Goal: Navigation & Orientation: Find specific page/section

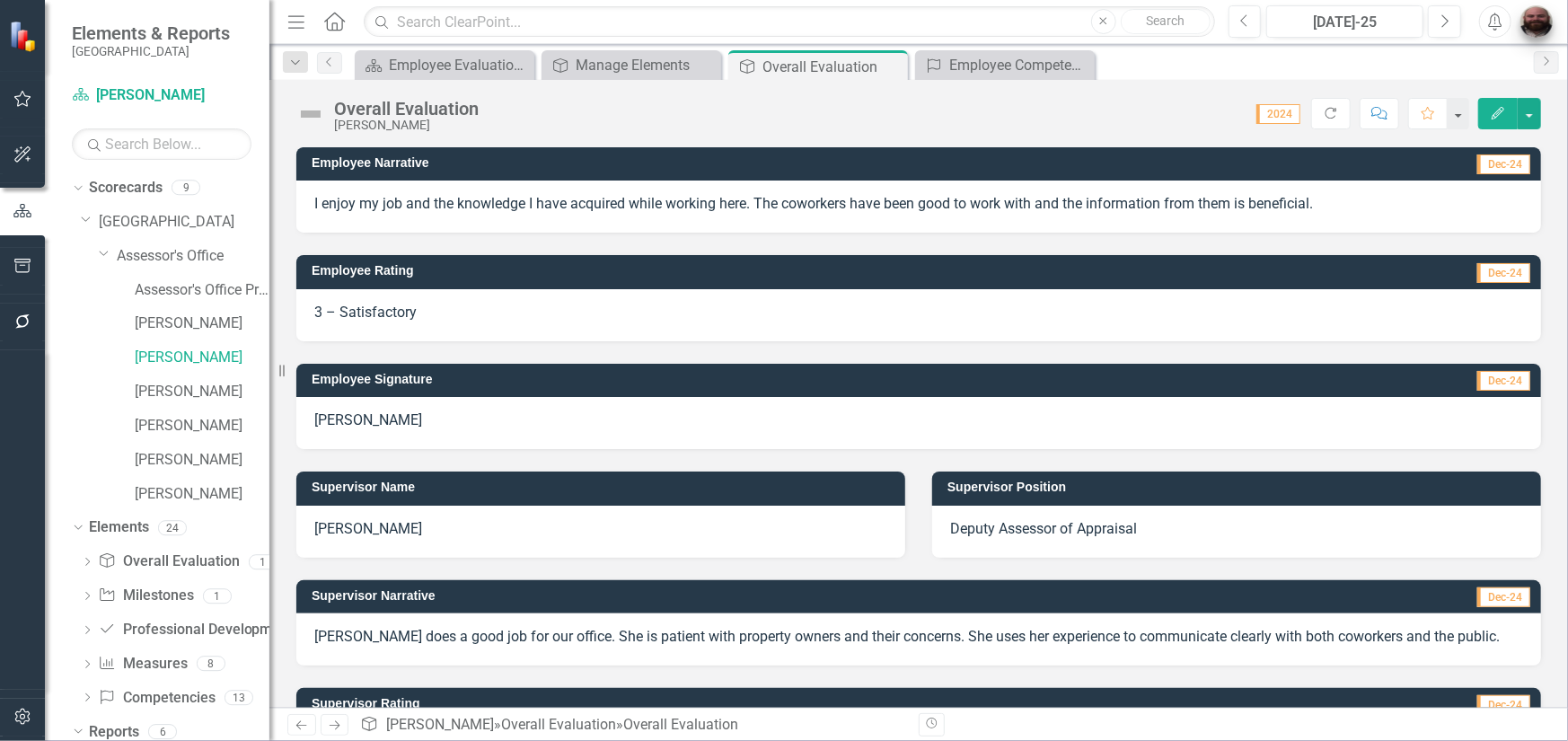
scroll to position [268, 0]
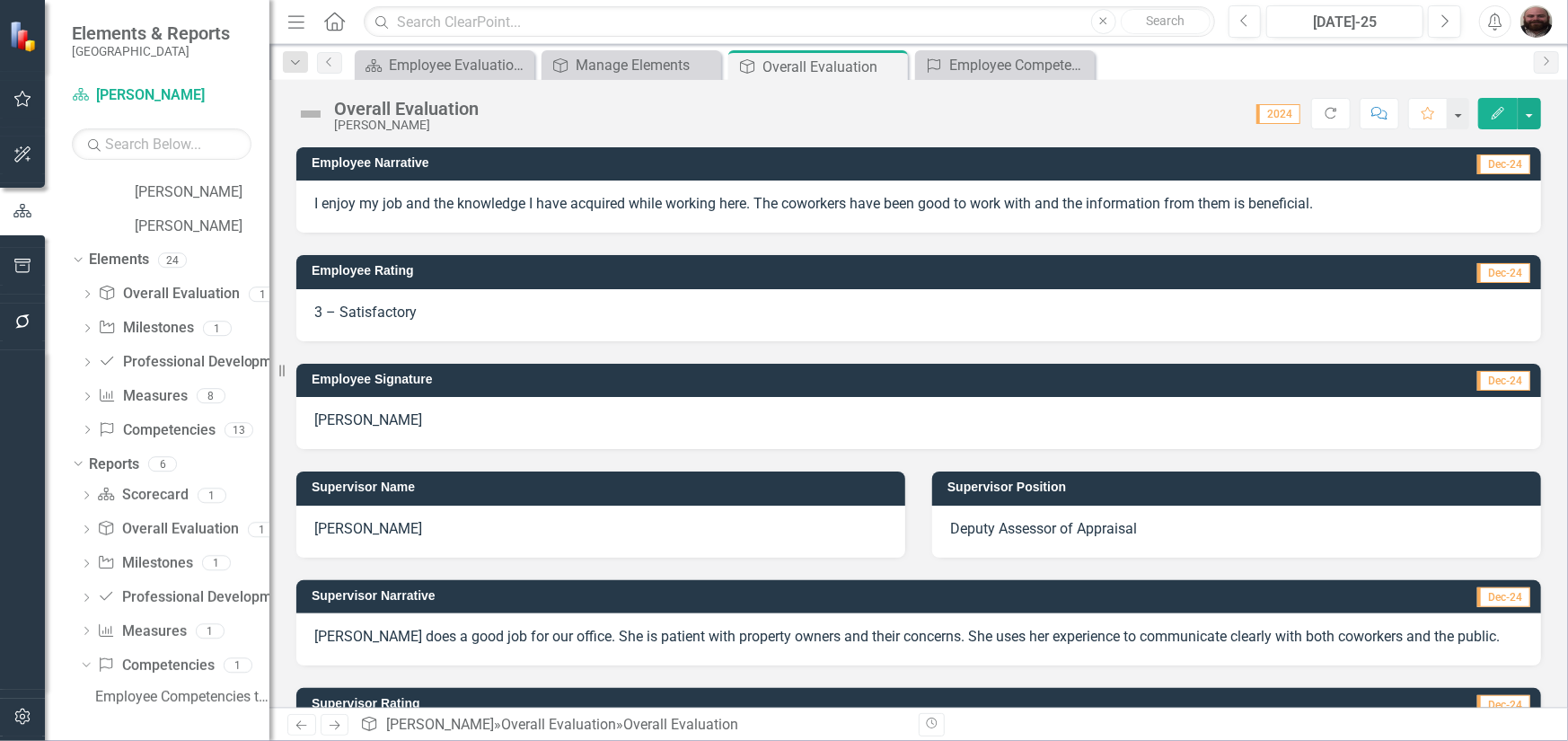
click at [1531, 11] on img "button" at bounding box center [1537, 22] width 32 height 32
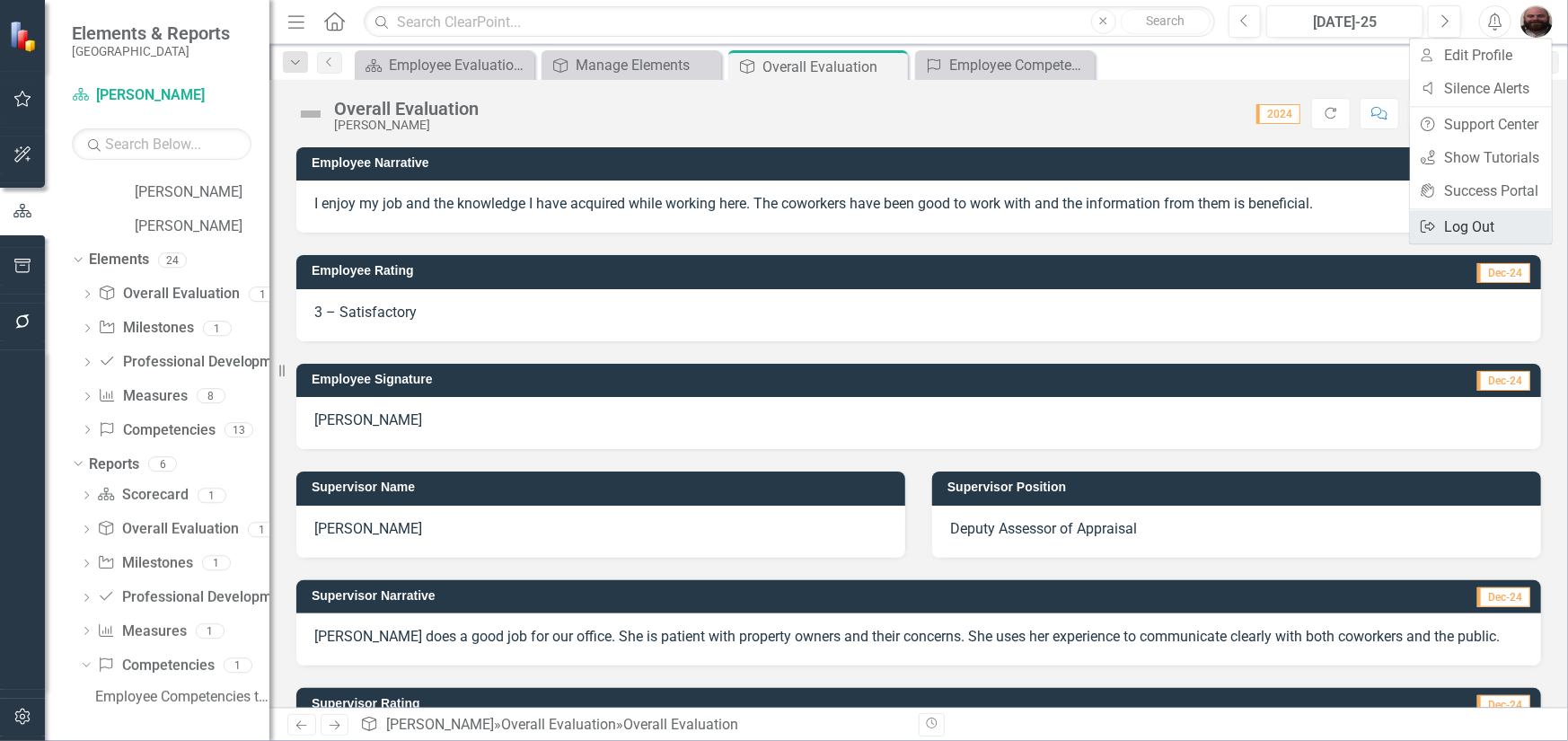
click at [1466, 217] on link "Logout Log Out" at bounding box center [1481, 226] width 142 height 33
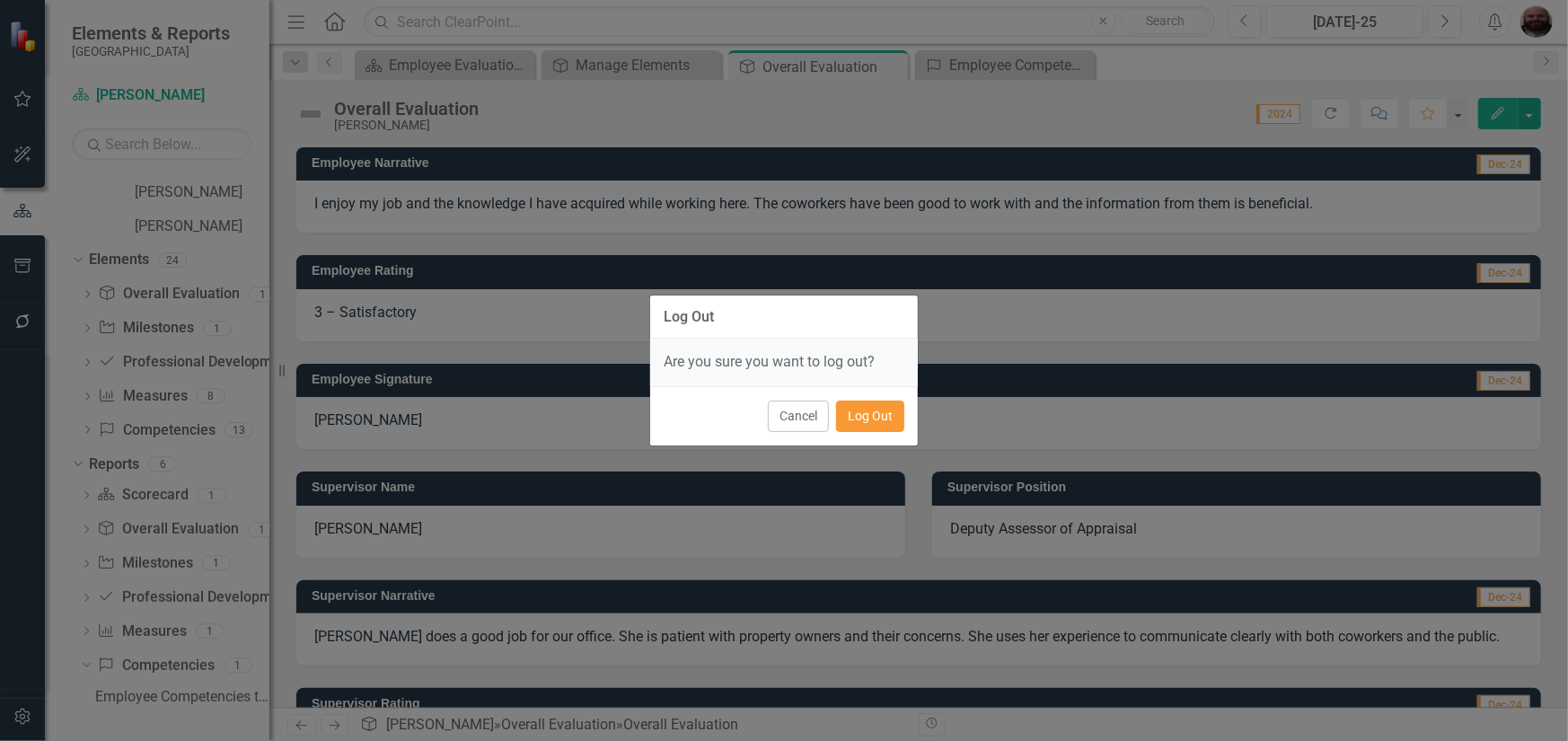
click at [871, 411] on button "Log Out" at bounding box center [870, 416] width 69 height 31
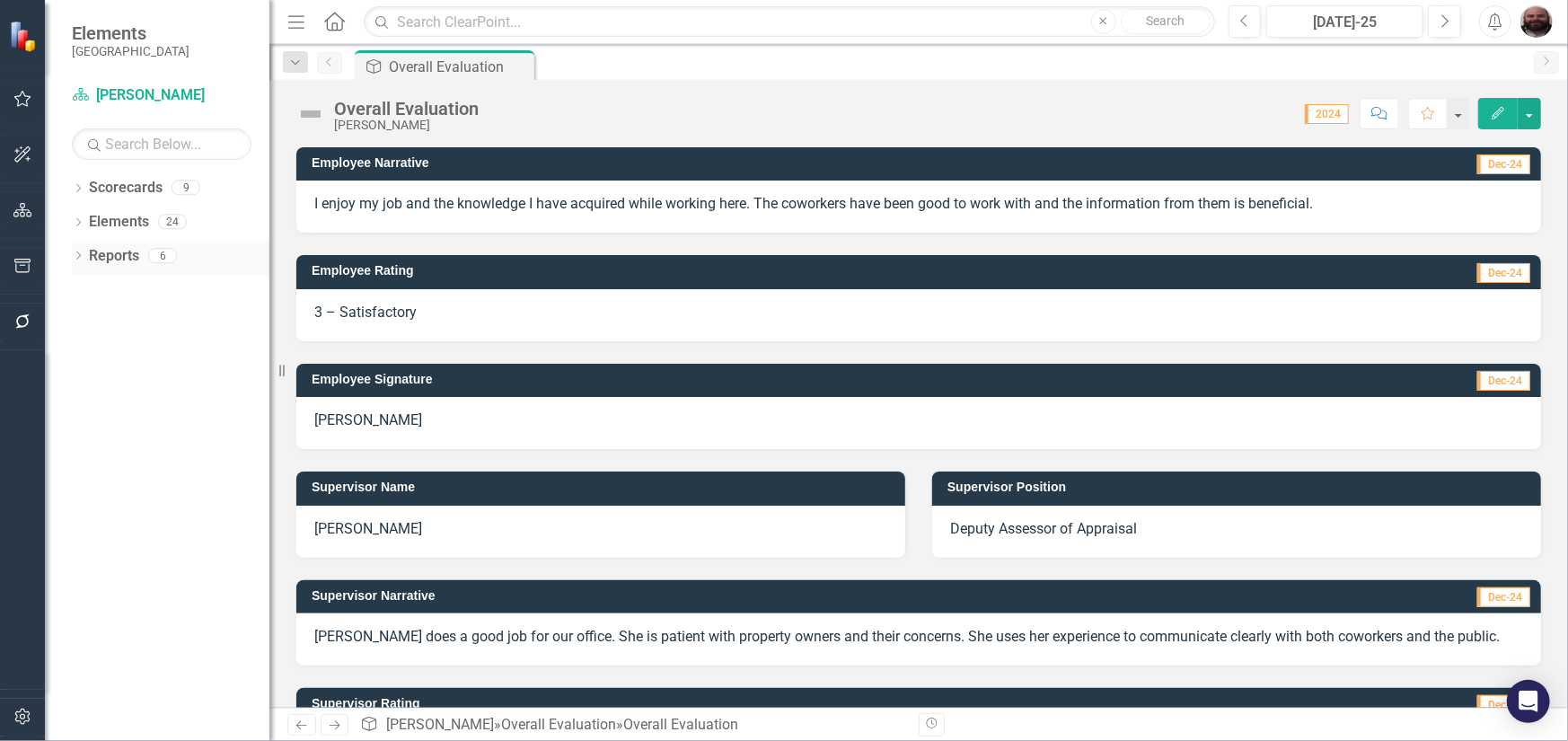
click at [79, 250] on div "Dropdown" at bounding box center [77, 258] width 12 height 15
click at [89, 290] on icon "Dropdown" at bounding box center [86, 289] width 12 height 10
click at [150, 314] on div "Employee Evaluation Navigation" at bounding box center [182, 318] width 174 height 16
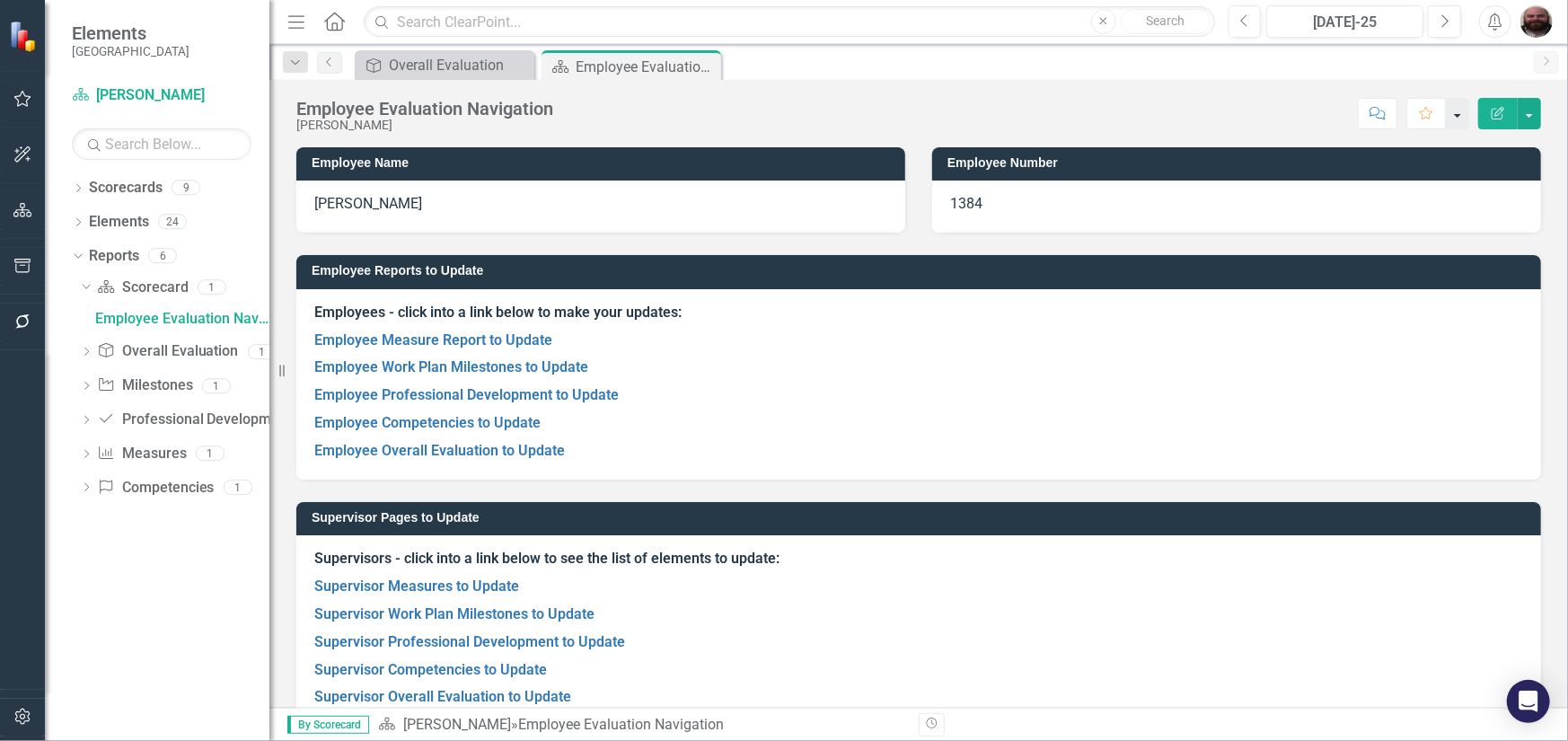
click at [1454, 114] on button "button" at bounding box center [1457, 113] width 24 height 31
click at [89, 485] on icon "Dropdown" at bounding box center [86, 489] width 12 height 10
click at [130, 487] on div "Employee Competencies to Update" at bounding box center [182, 488] width 174 height 16
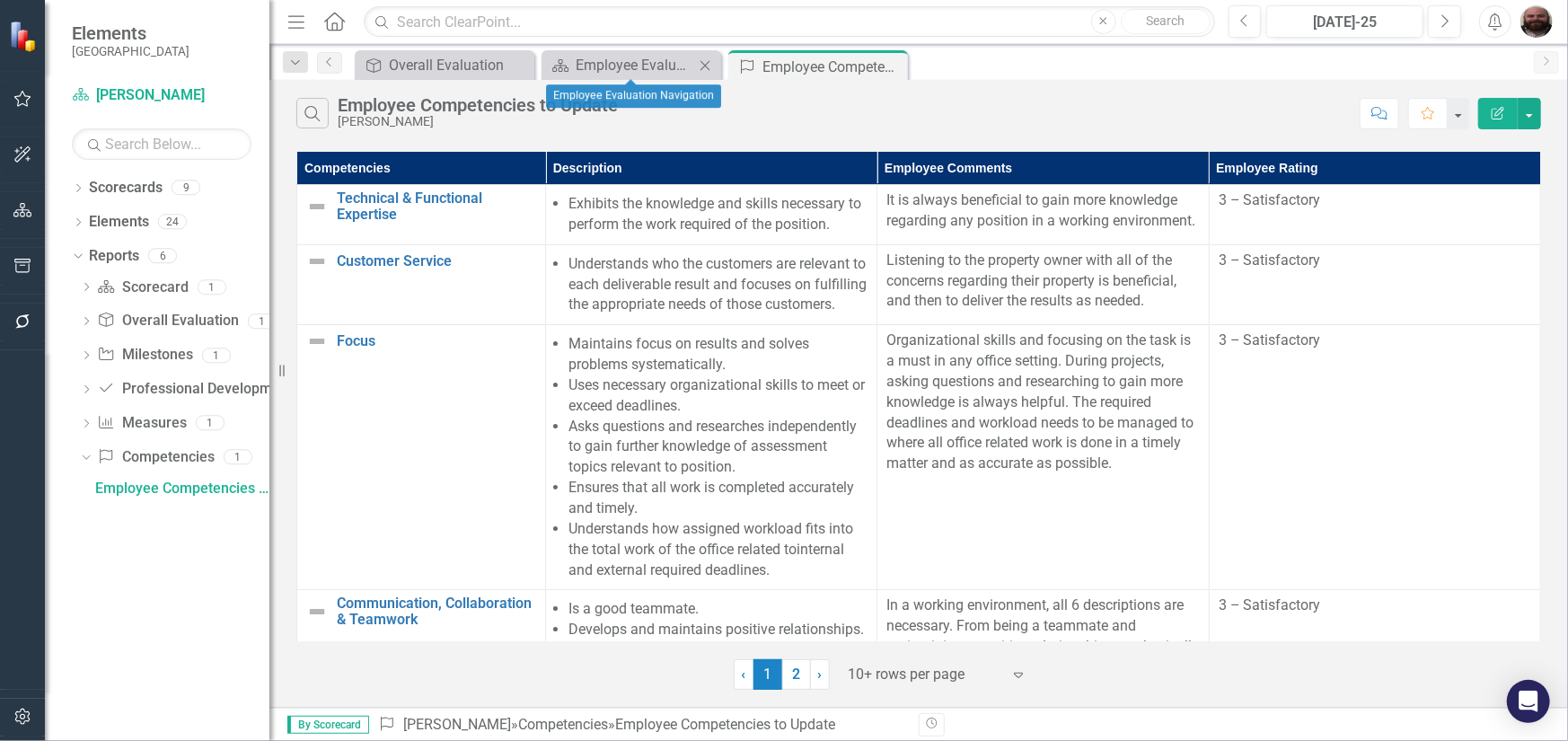
click at [706, 63] on icon at bounding box center [705, 65] width 10 height 10
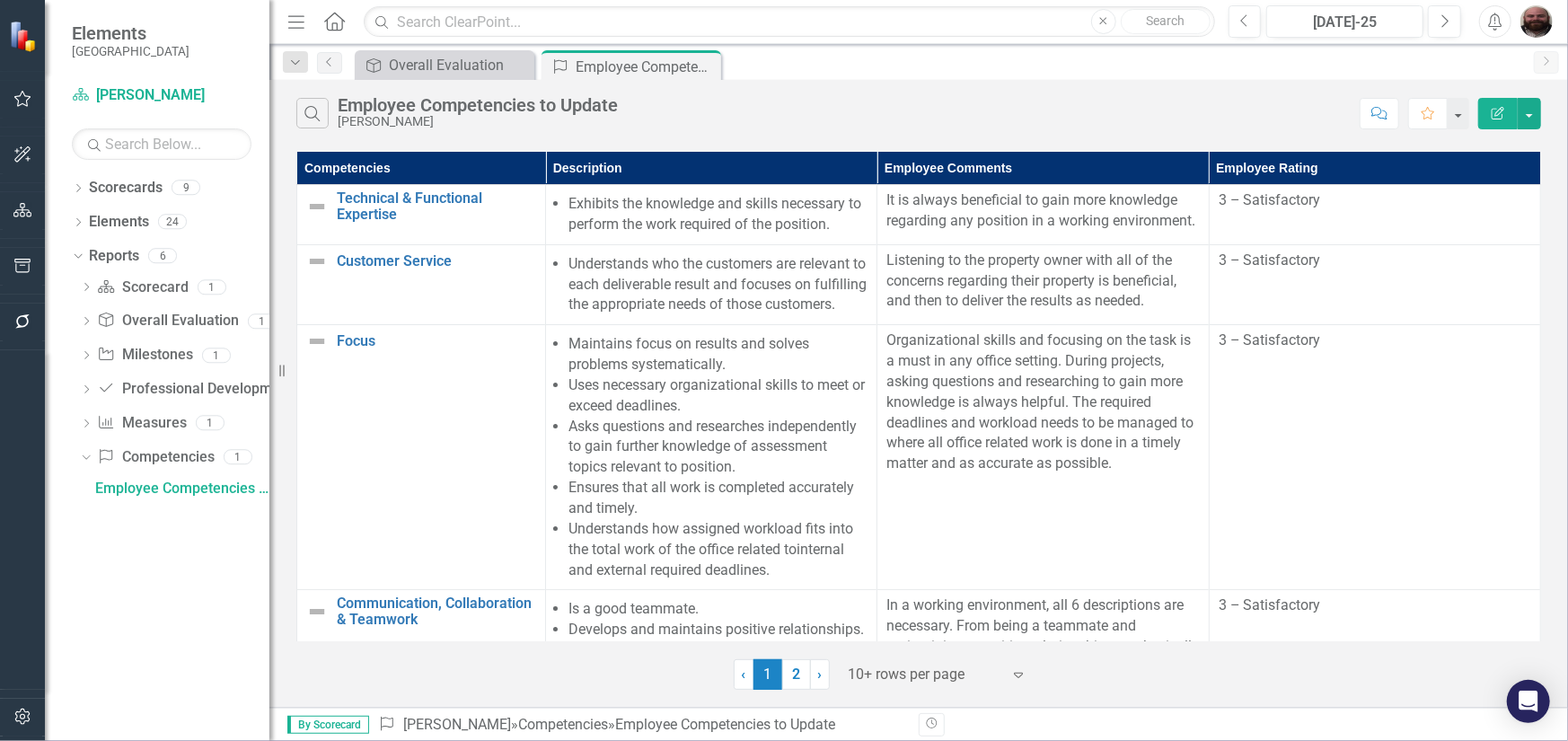
click at [0, 0] on icon at bounding box center [0, 0] width 0 height 0
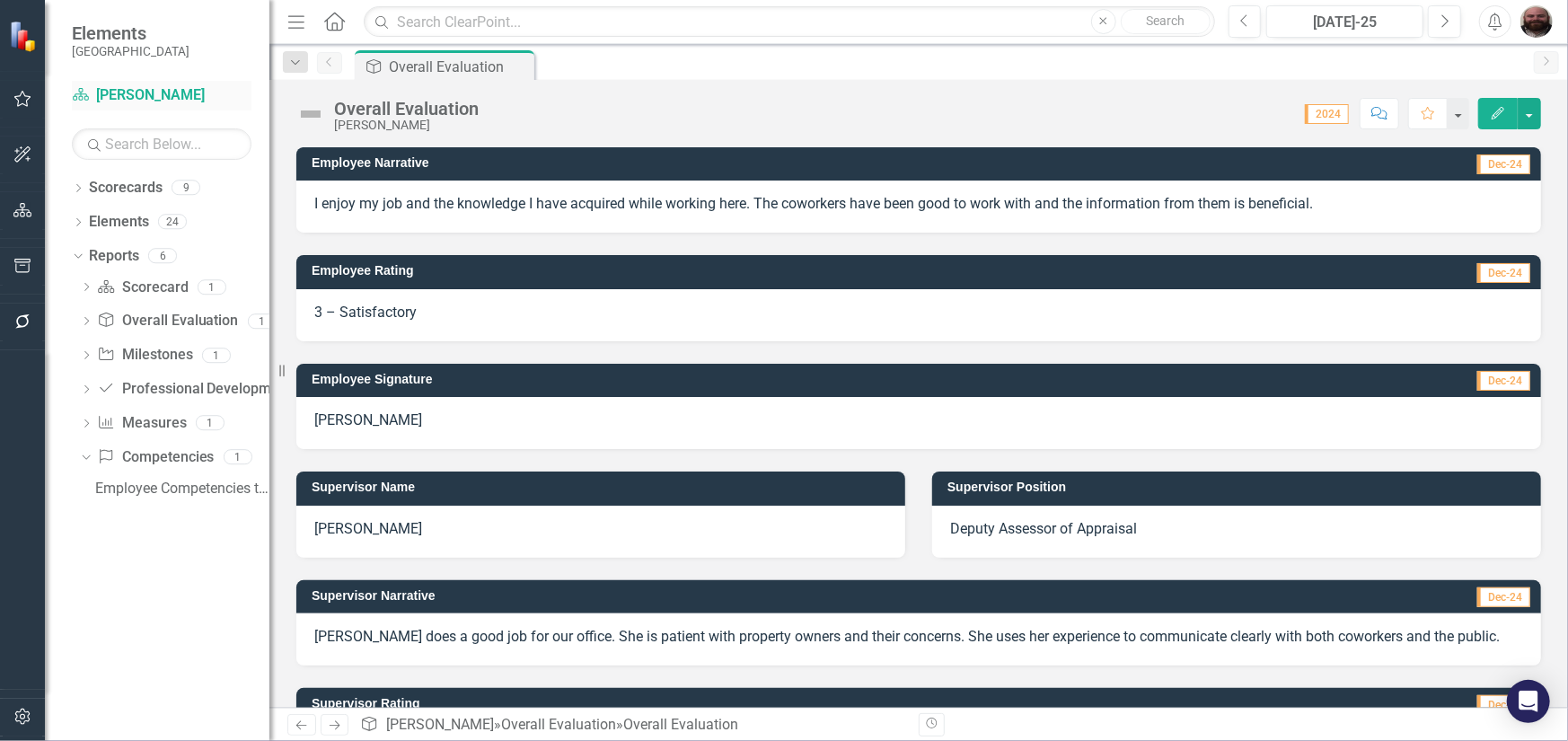
click at [110, 97] on link "Scorecard [PERSON_NAME]" at bounding box center [161, 96] width 180 height 21
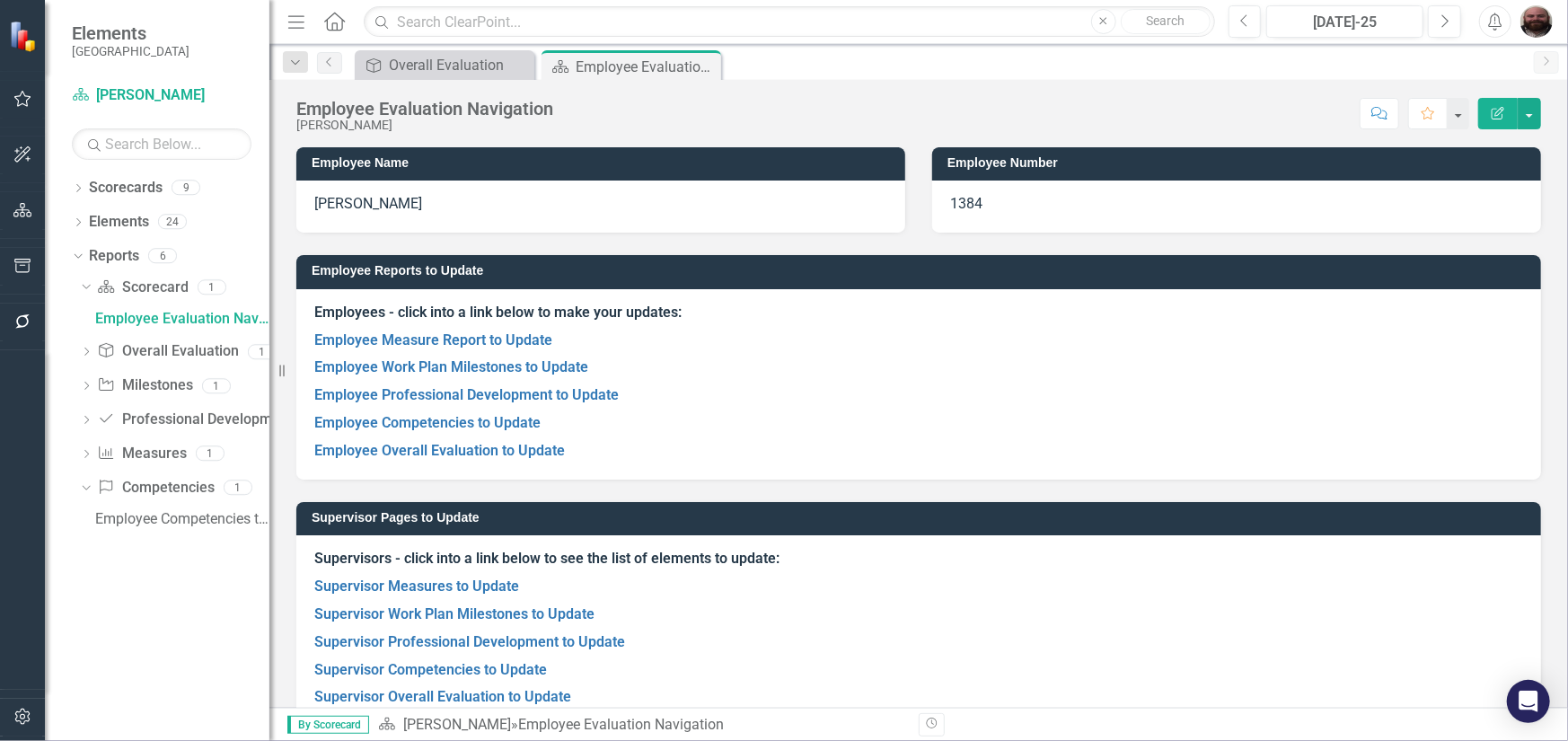
click at [21, 44] on img at bounding box center [24, 36] width 31 height 31
click at [23, 106] on button "button" at bounding box center [23, 100] width 40 height 38
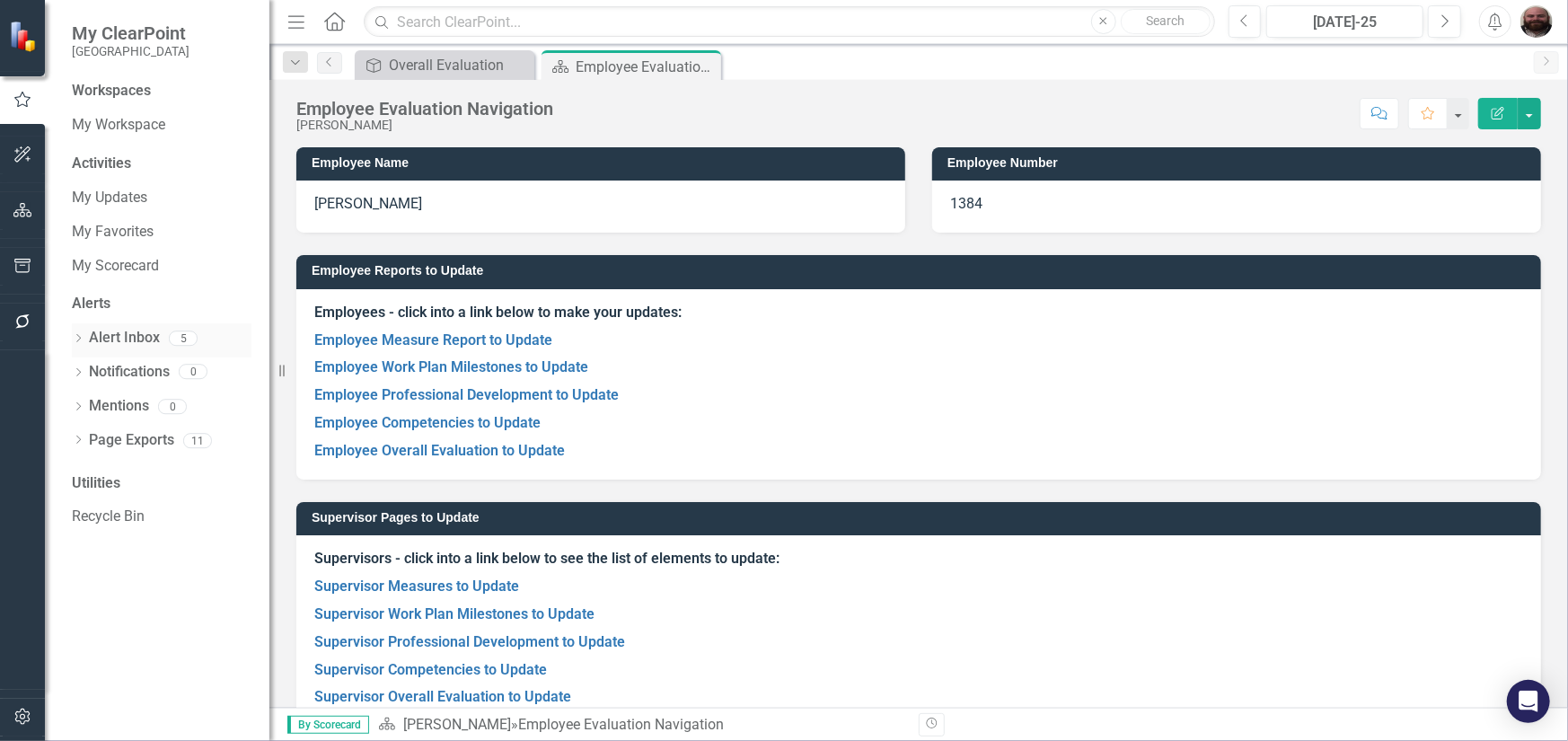
click at [75, 337] on icon "Dropdown" at bounding box center [77, 339] width 12 height 10
click at [78, 337] on icon "Dropdown" at bounding box center [75, 337] width 10 height 12
click at [11, 206] on button "button" at bounding box center [23, 211] width 40 height 38
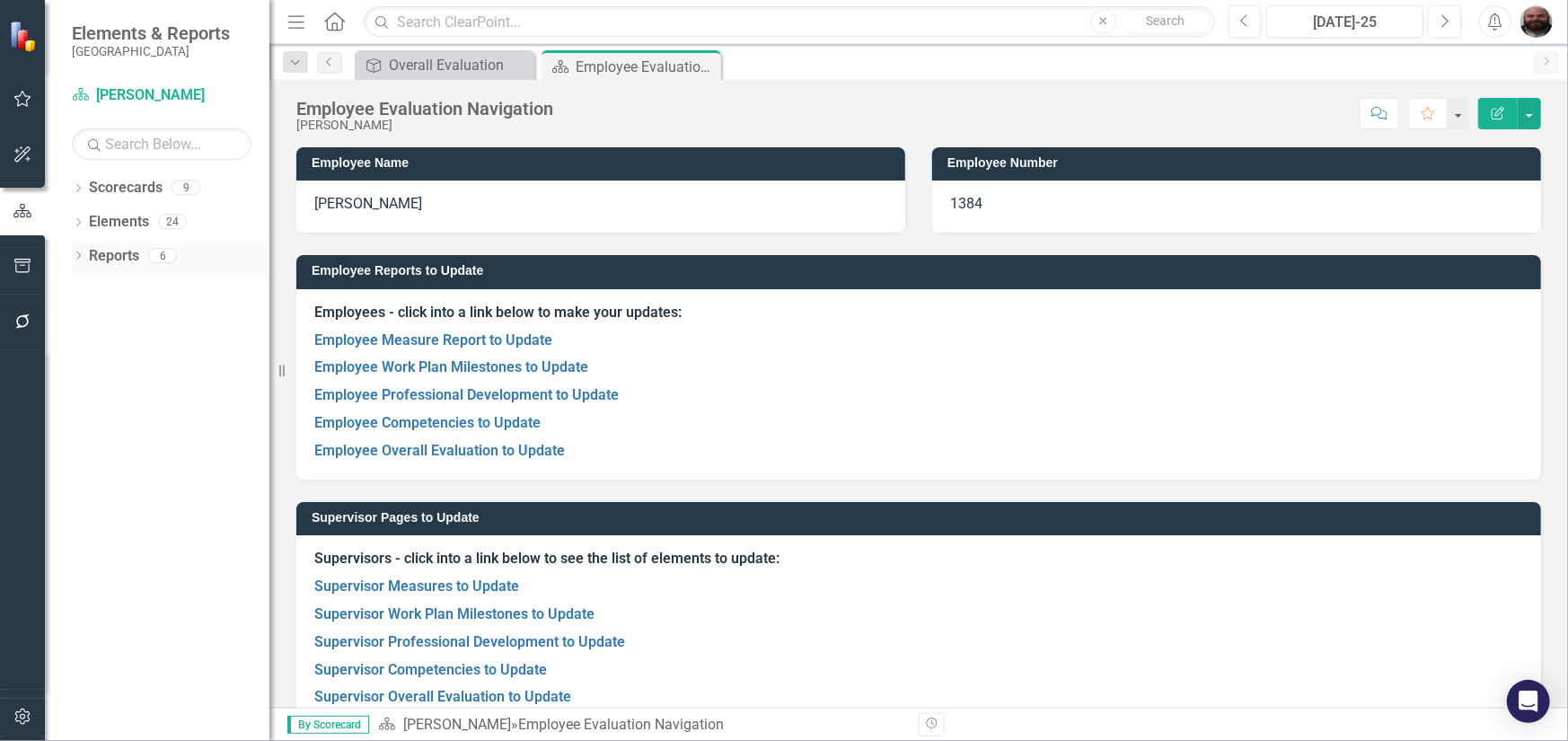
click at [80, 255] on icon at bounding box center [78, 255] width 5 height 8
click at [333, 24] on icon "Home" at bounding box center [334, 21] width 24 height 19
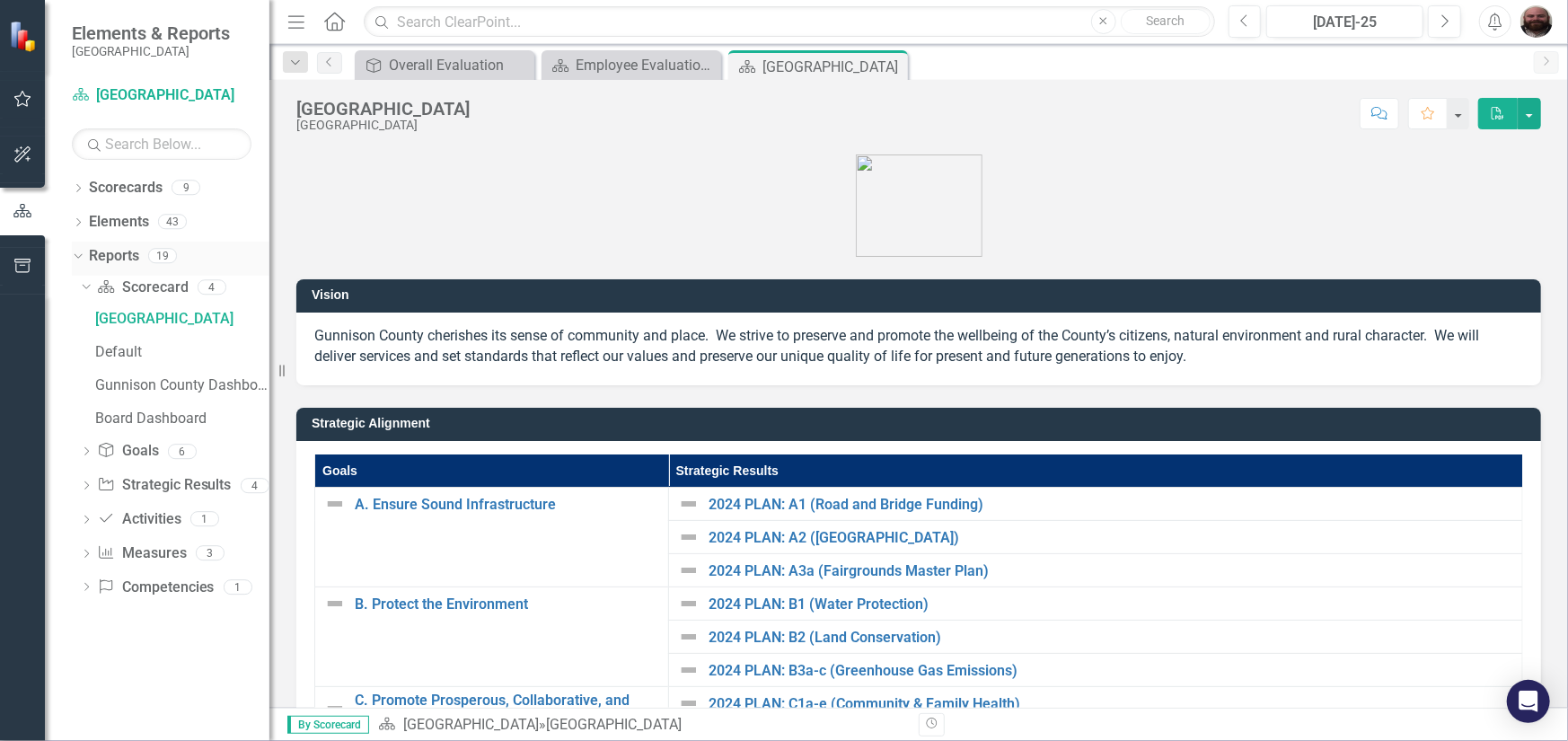
click at [76, 250] on icon "Dropdown" at bounding box center [75, 254] width 10 height 12
click at [78, 252] on icon "Dropdown" at bounding box center [75, 254] width 10 height 12
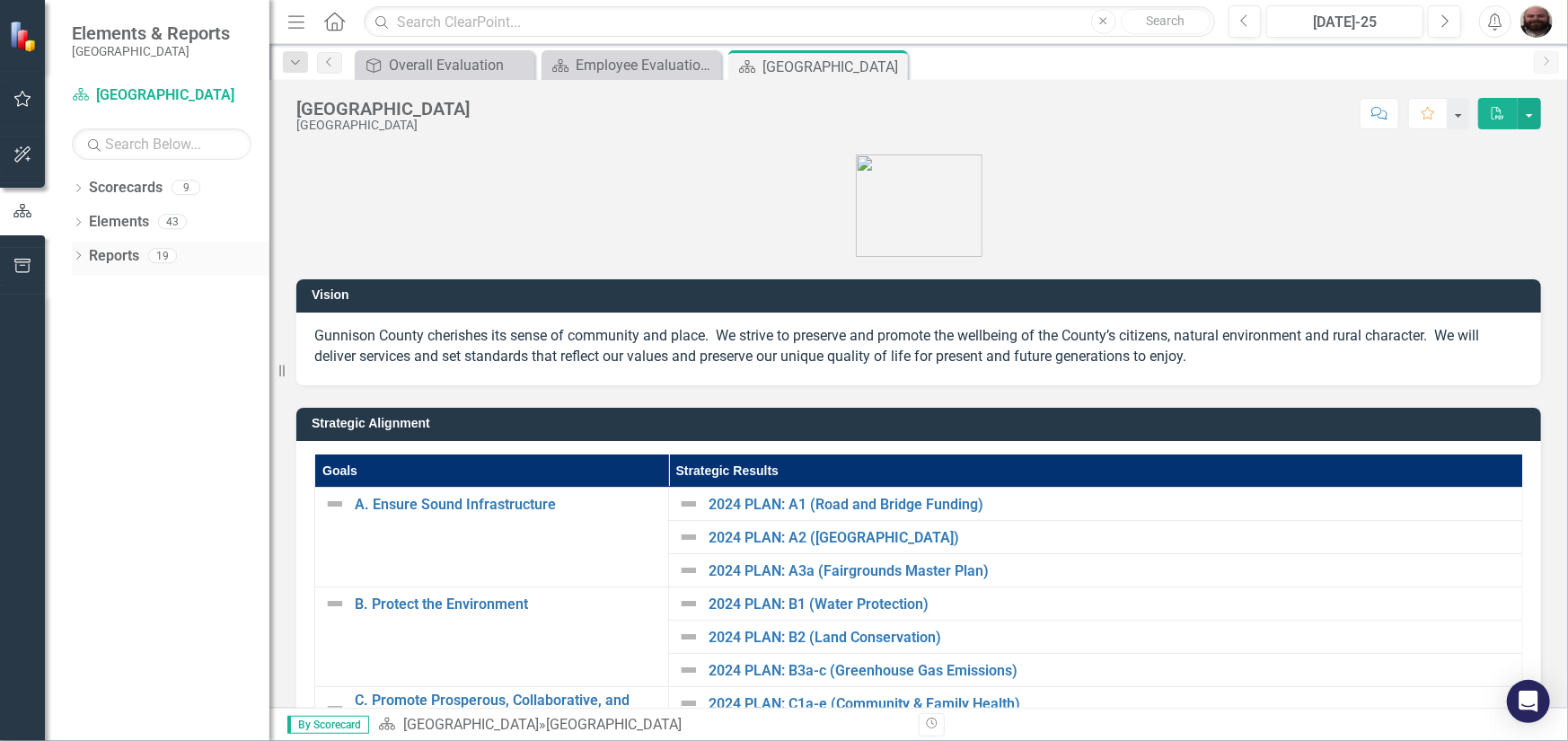
click at [78, 252] on icon "Dropdown" at bounding box center [77, 257] width 12 height 10
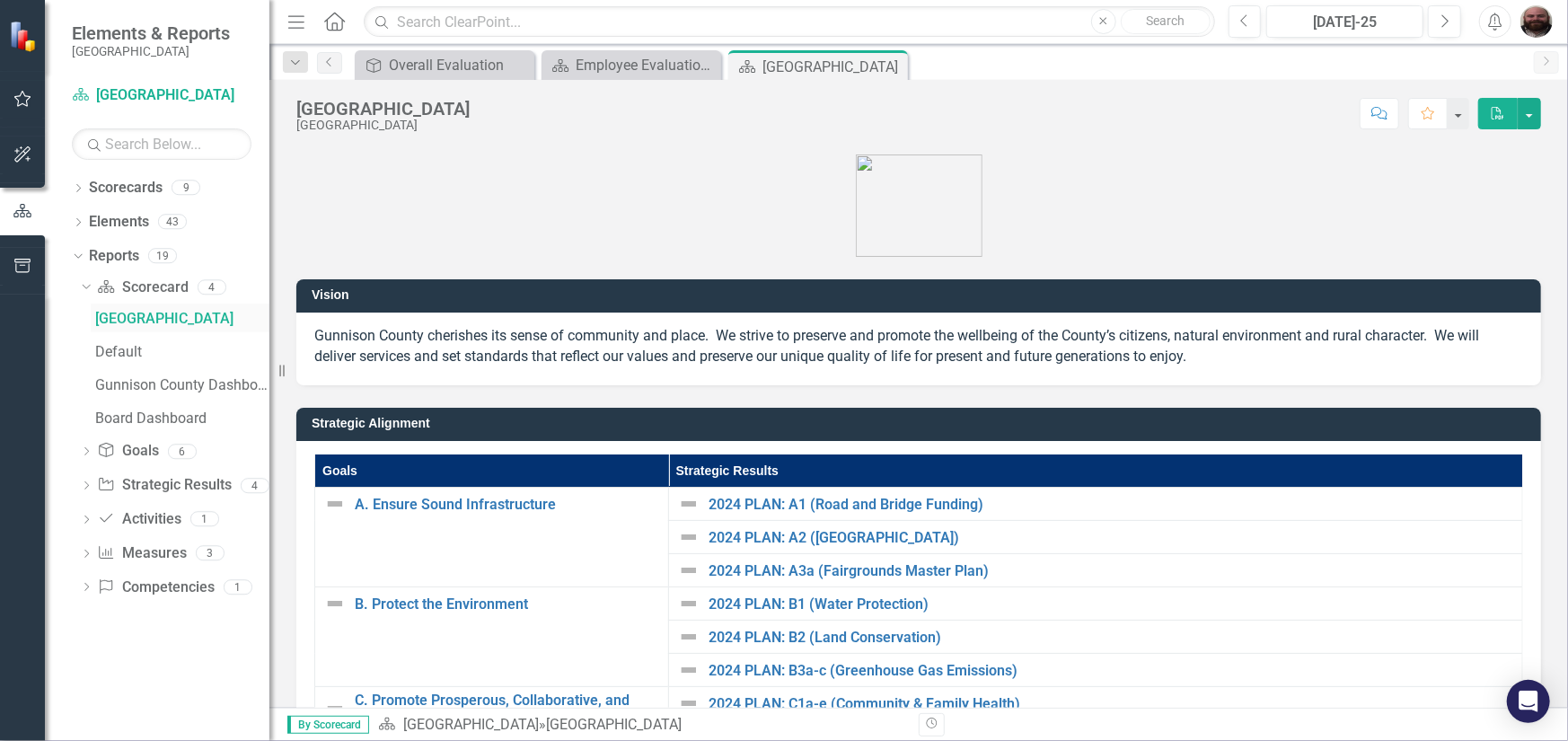
click at [138, 322] on div "[GEOGRAPHIC_DATA]" at bounding box center [182, 318] width 174 height 16
click at [117, 349] on div "Default" at bounding box center [182, 352] width 174 height 16
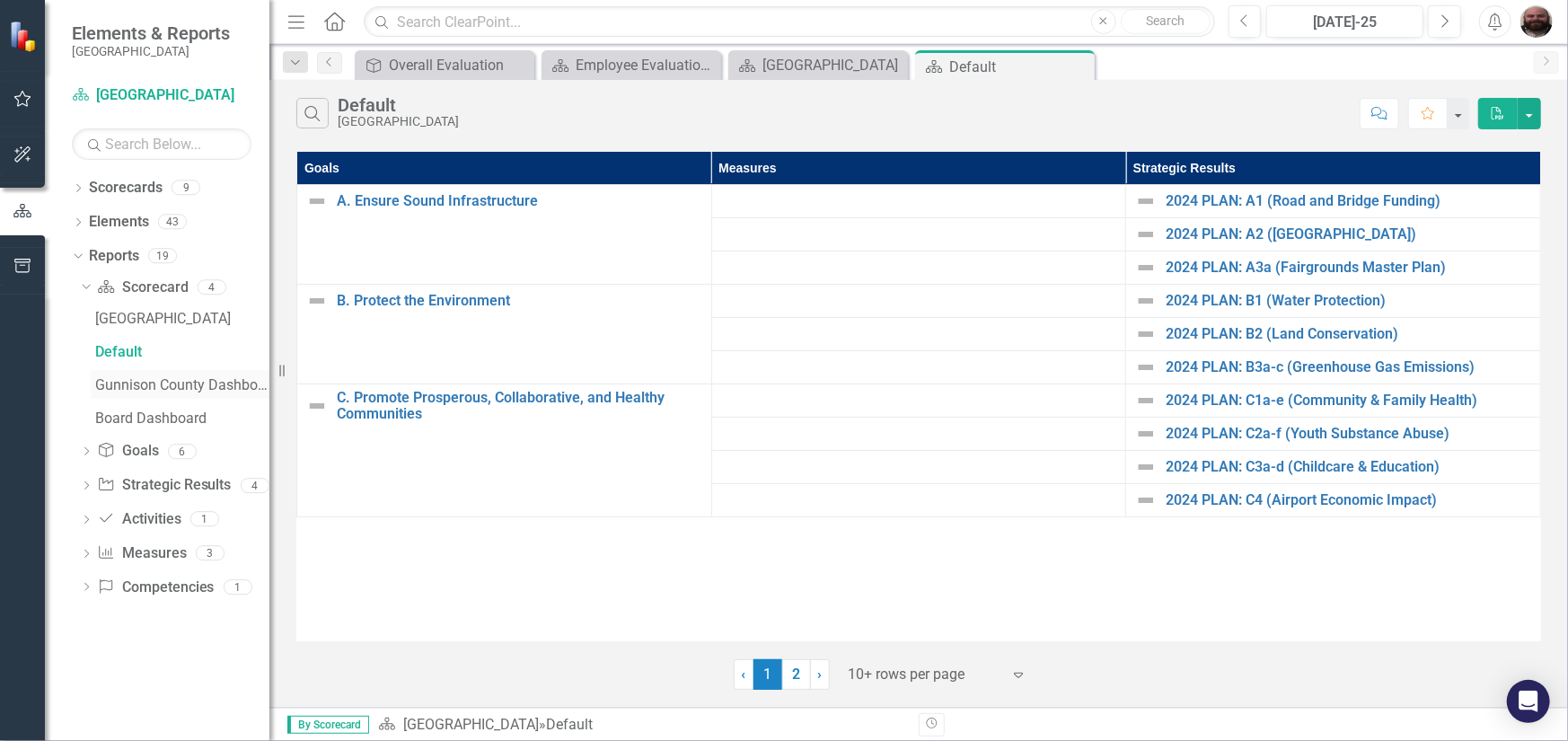
click at [150, 385] on div "Gunnison County Dashboard" at bounding box center [182, 385] width 174 height 16
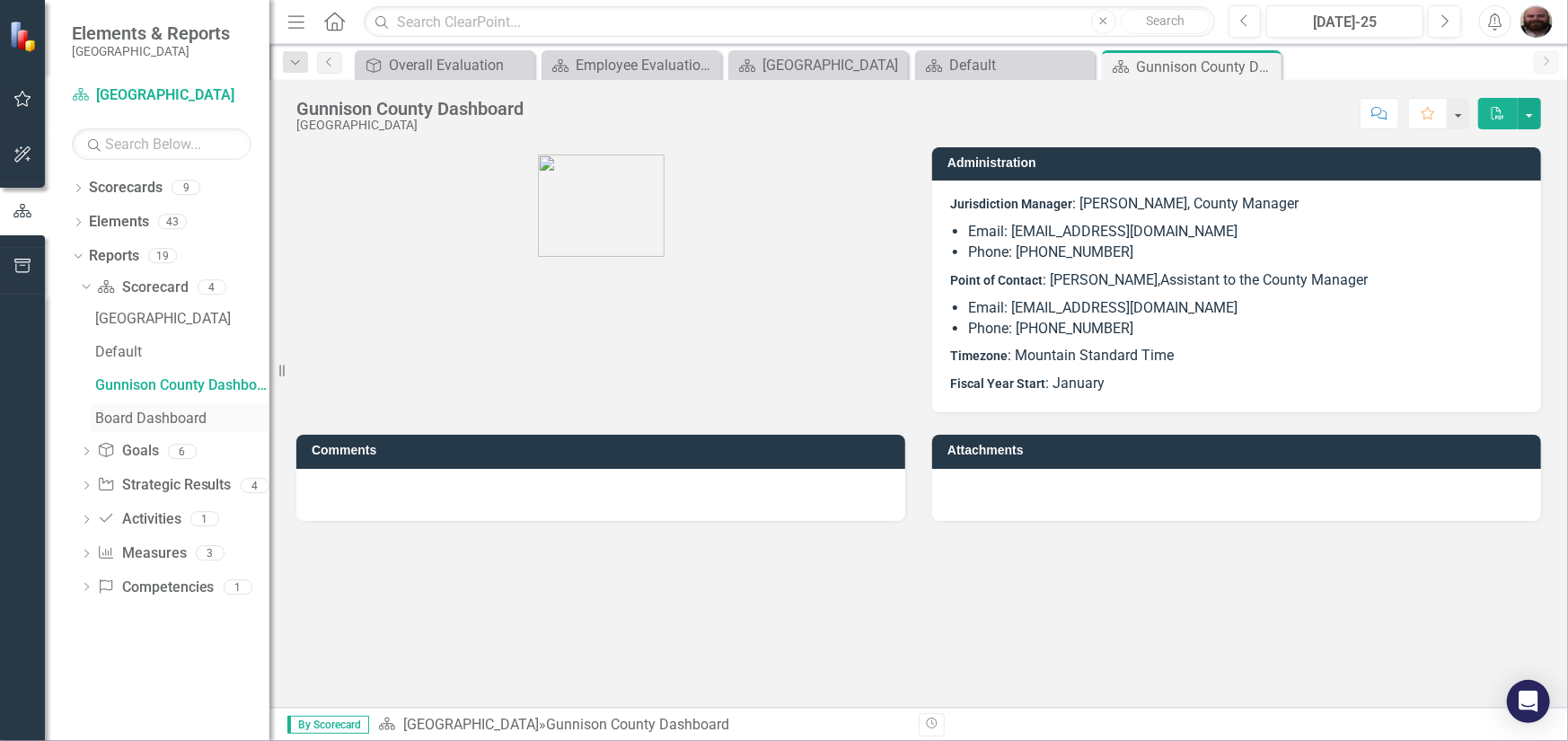
click at [141, 418] on div "Board Dashboard" at bounding box center [182, 418] width 174 height 16
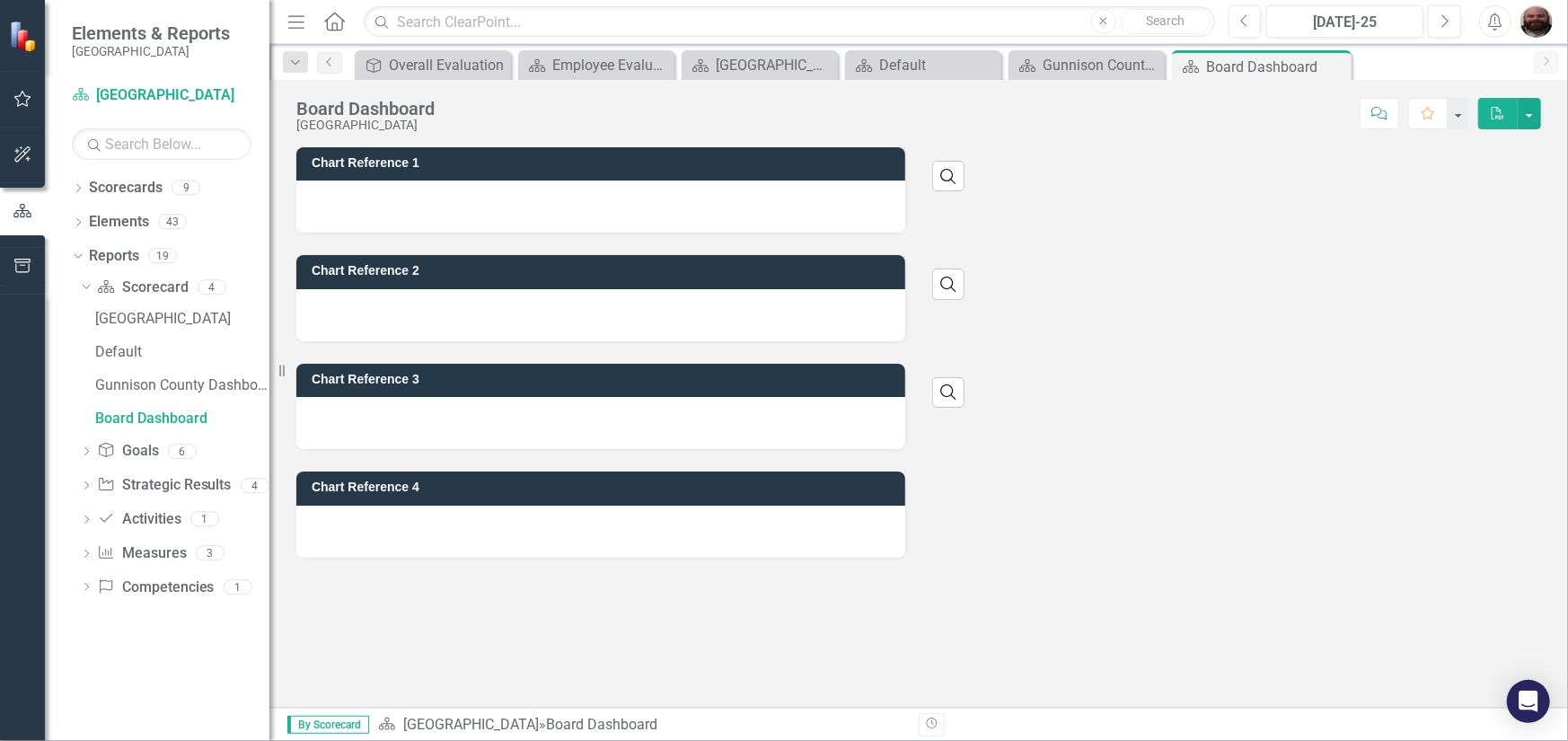
click at [28, 213] on icon "button" at bounding box center [22, 211] width 20 height 16
click at [150, 96] on link "Scorecard [GEOGRAPHIC_DATA]" at bounding box center [161, 96] width 180 height 21
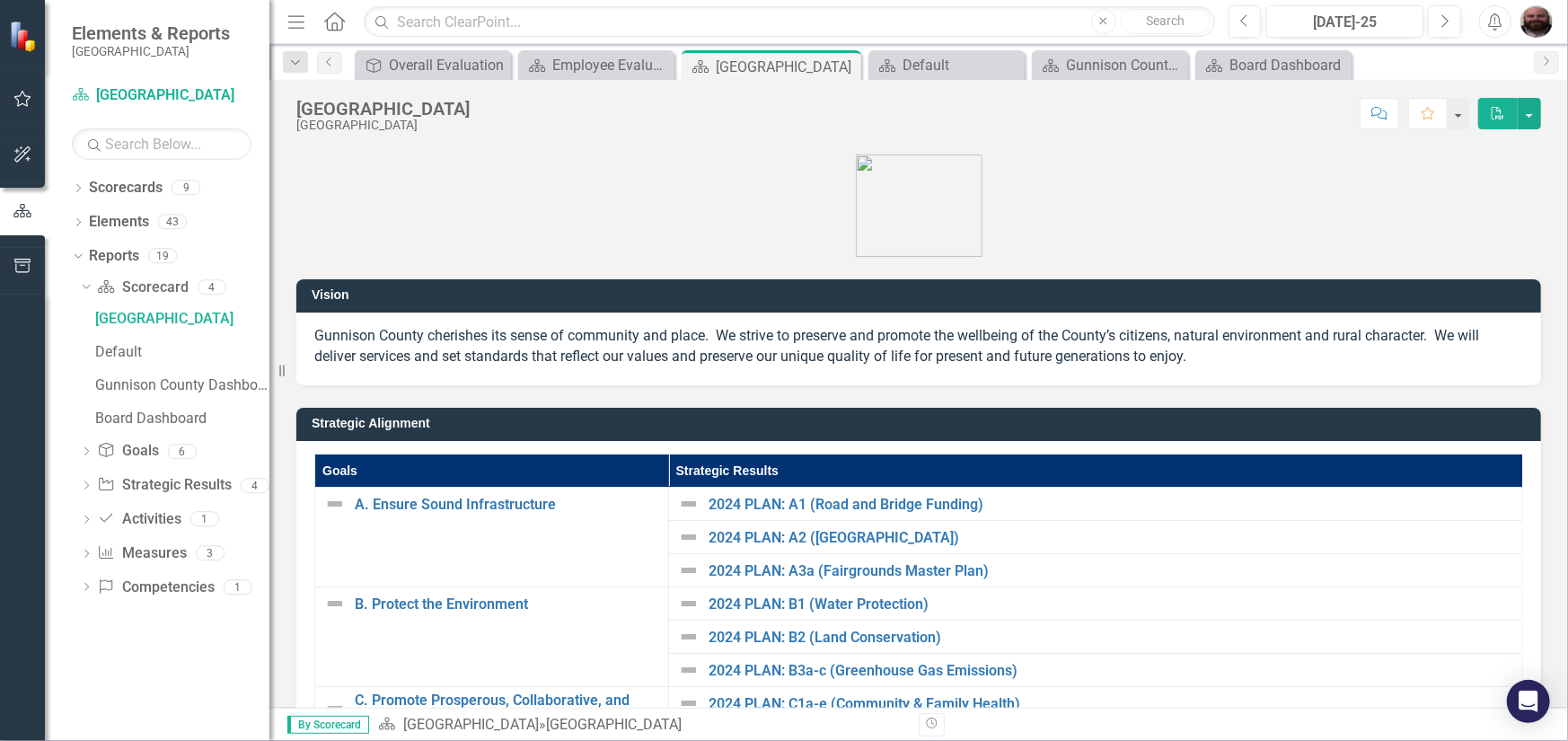
click at [116, 29] on span "Elements & Reports" at bounding box center [150, 33] width 158 height 22
click at [328, 27] on icon "Home" at bounding box center [334, 21] width 24 height 19
click at [30, 263] on icon "button" at bounding box center [23, 265] width 19 height 14
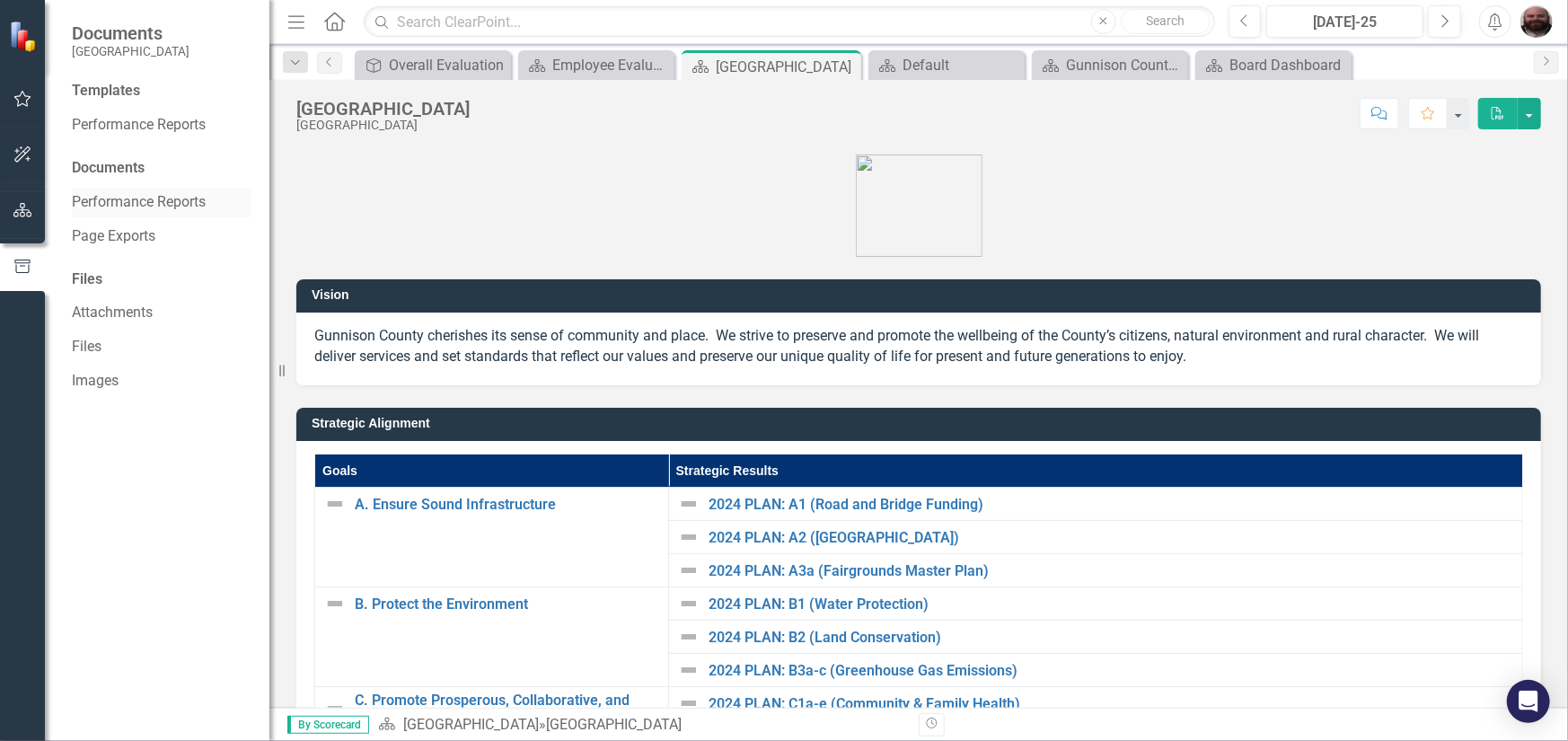
click at [109, 205] on link "Performance Reports" at bounding box center [161, 202] width 180 height 21
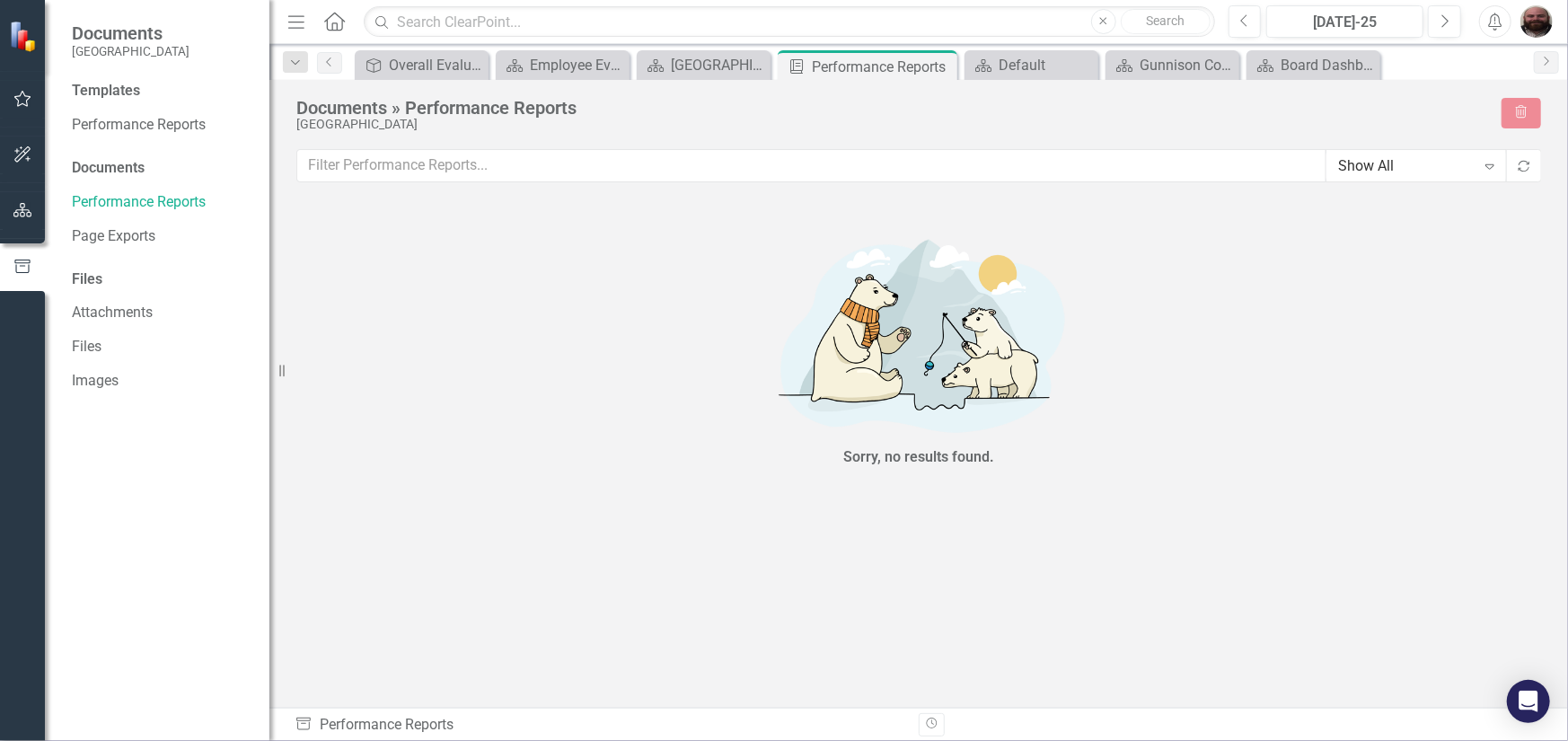
click at [24, 37] on img at bounding box center [24, 36] width 31 height 31
click at [328, 17] on icon at bounding box center [335, 21] width 21 height 19
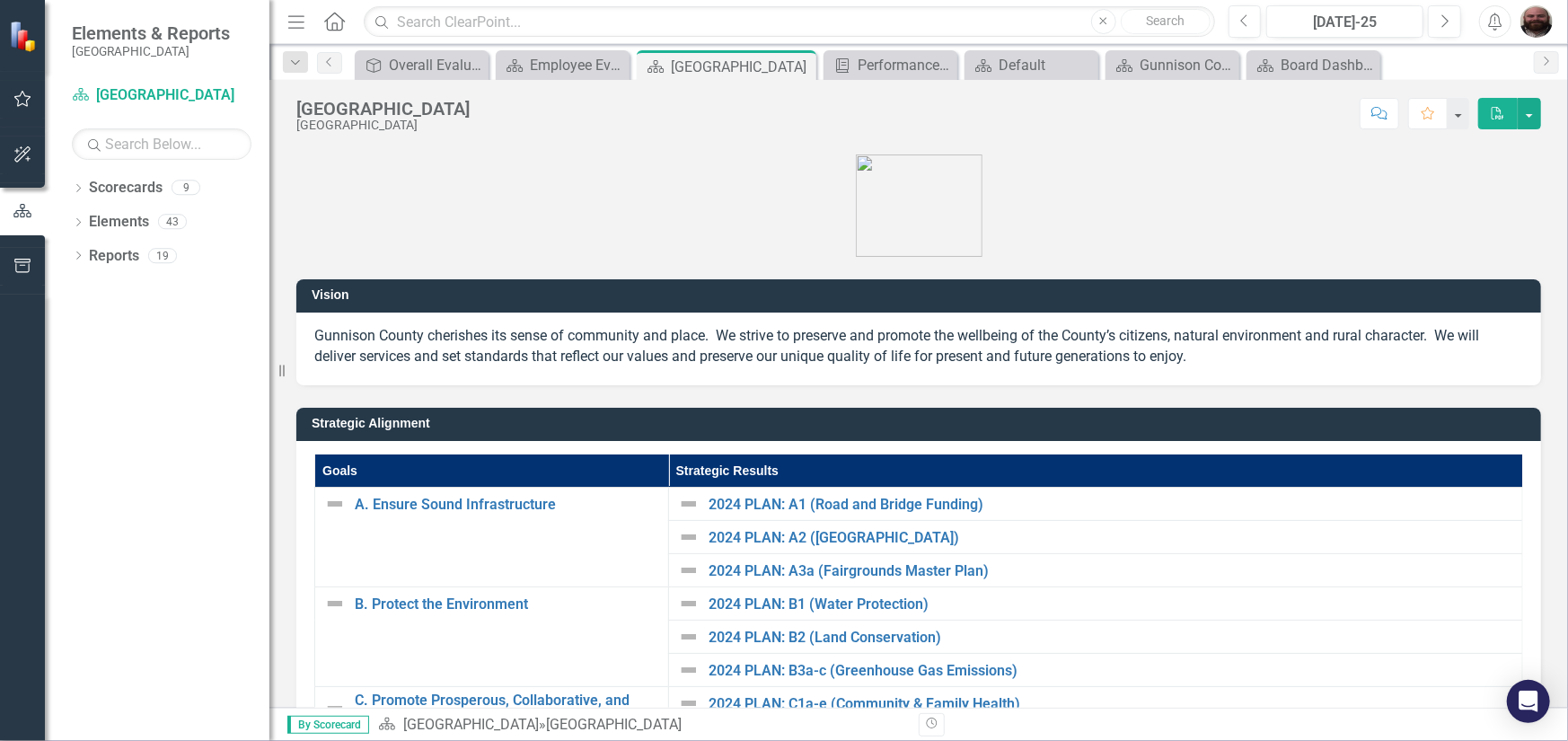
click at [1535, 19] on img "button" at bounding box center [1537, 22] width 32 height 32
click at [1469, 229] on link "Logout Log Out" at bounding box center [1481, 226] width 142 height 33
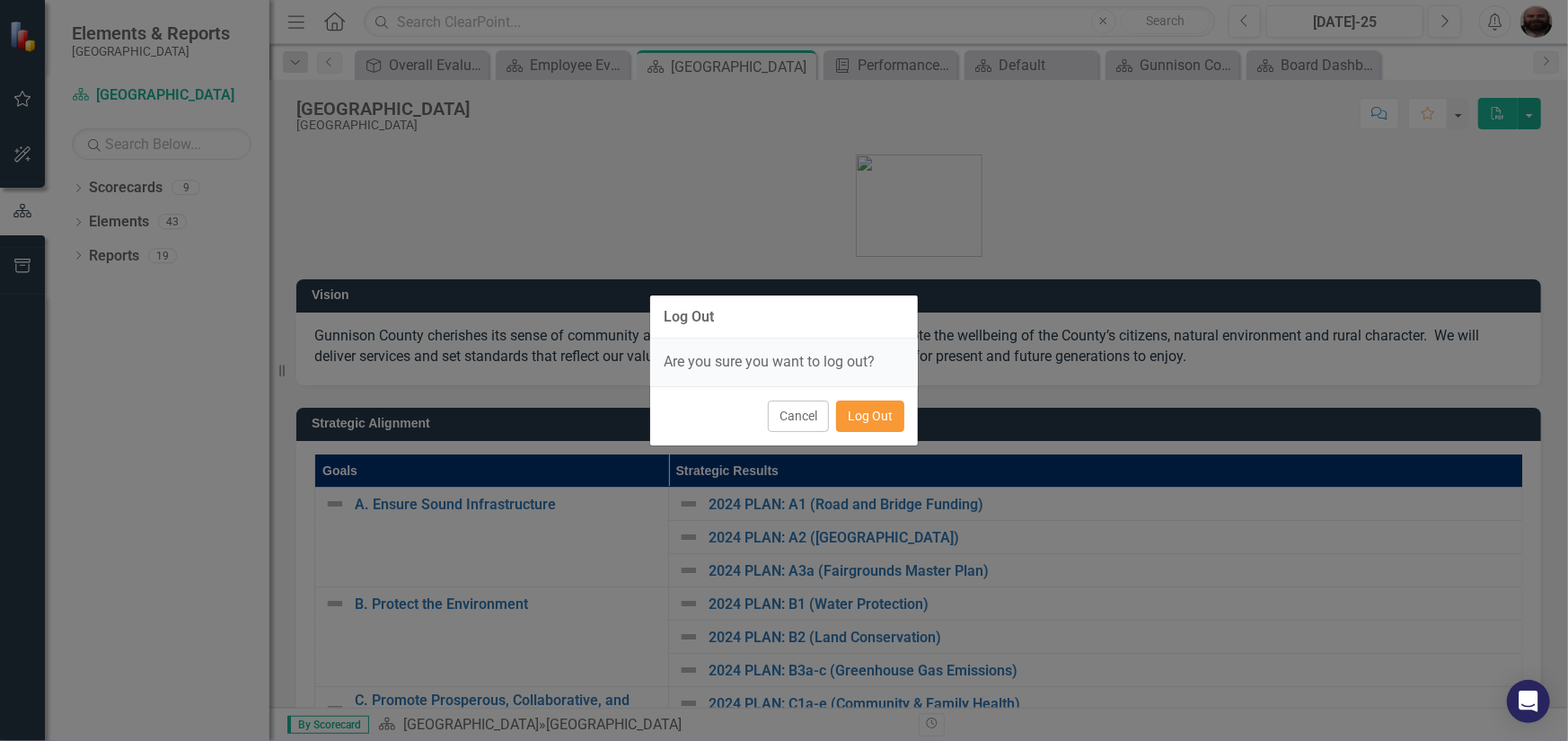
click at [848, 429] on button "Log Out" at bounding box center [870, 416] width 69 height 31
